Goal: Navigation & Orientation: Find specific page/section

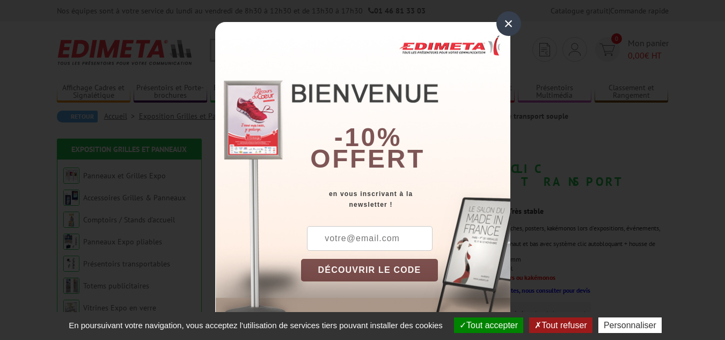
click at [507, 21] on div "×" at bounding box center [509, 23] width 25 height 25
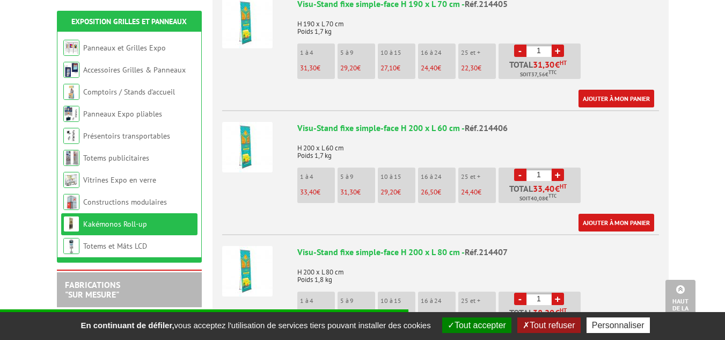
scroll to position [465, 0]
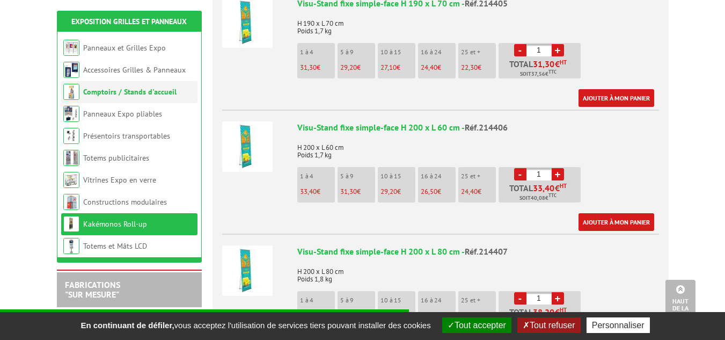
click at [144, 97] on li "Comptoirs / Stands d'accueil" at bounding box center [129, 92] width 136 height 22
click at [145, 92] on link "Comptoirs / Stands d'accueil" at bounding box center [129, 92] width 93 height 10
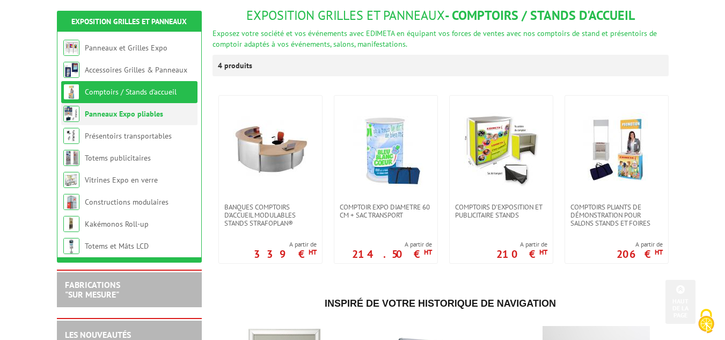
scroll to position [132, 0]
